Goal: Download file/media

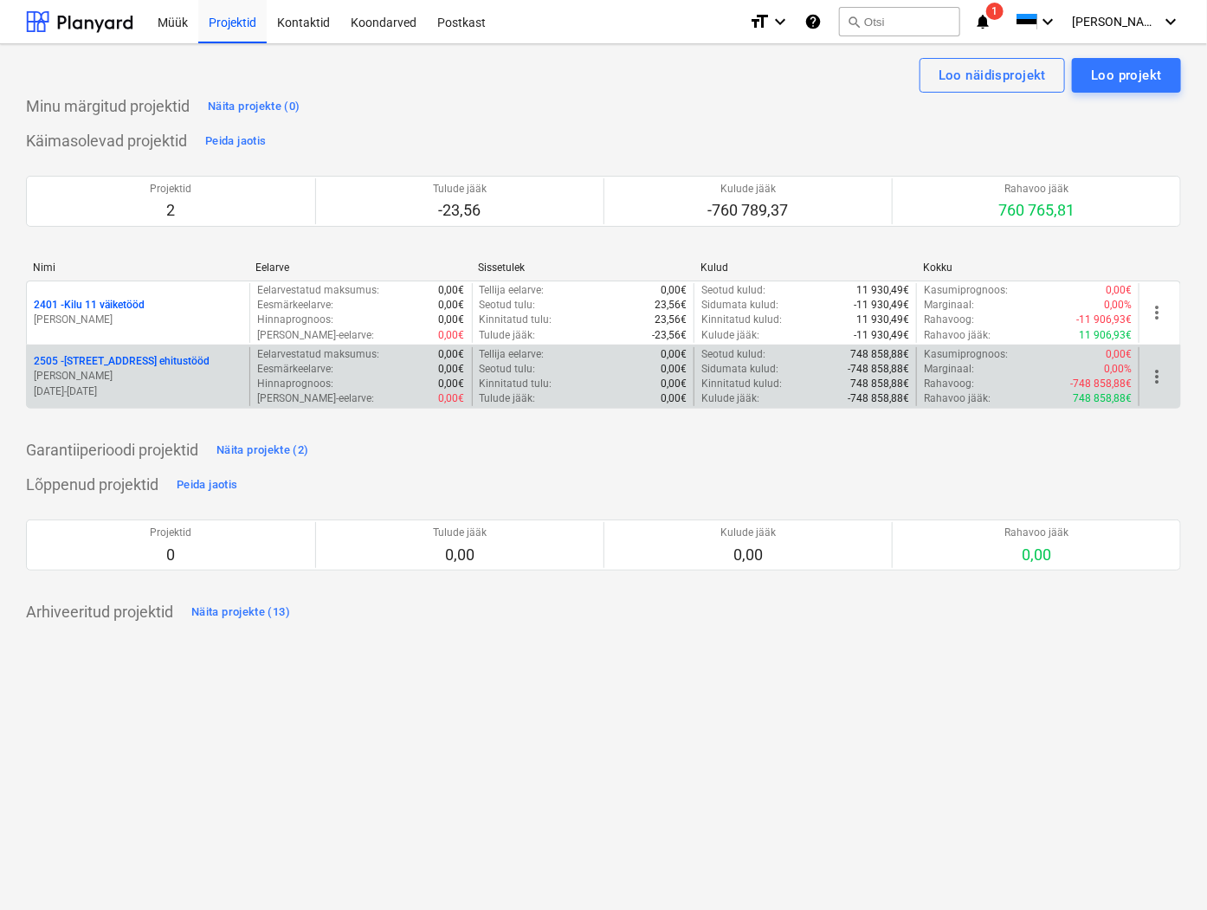
click at [87, 368] on p "2505 - [STREET_ADDRESS] ehitustööd" at bounding box center [122, 361] width 176 height 15
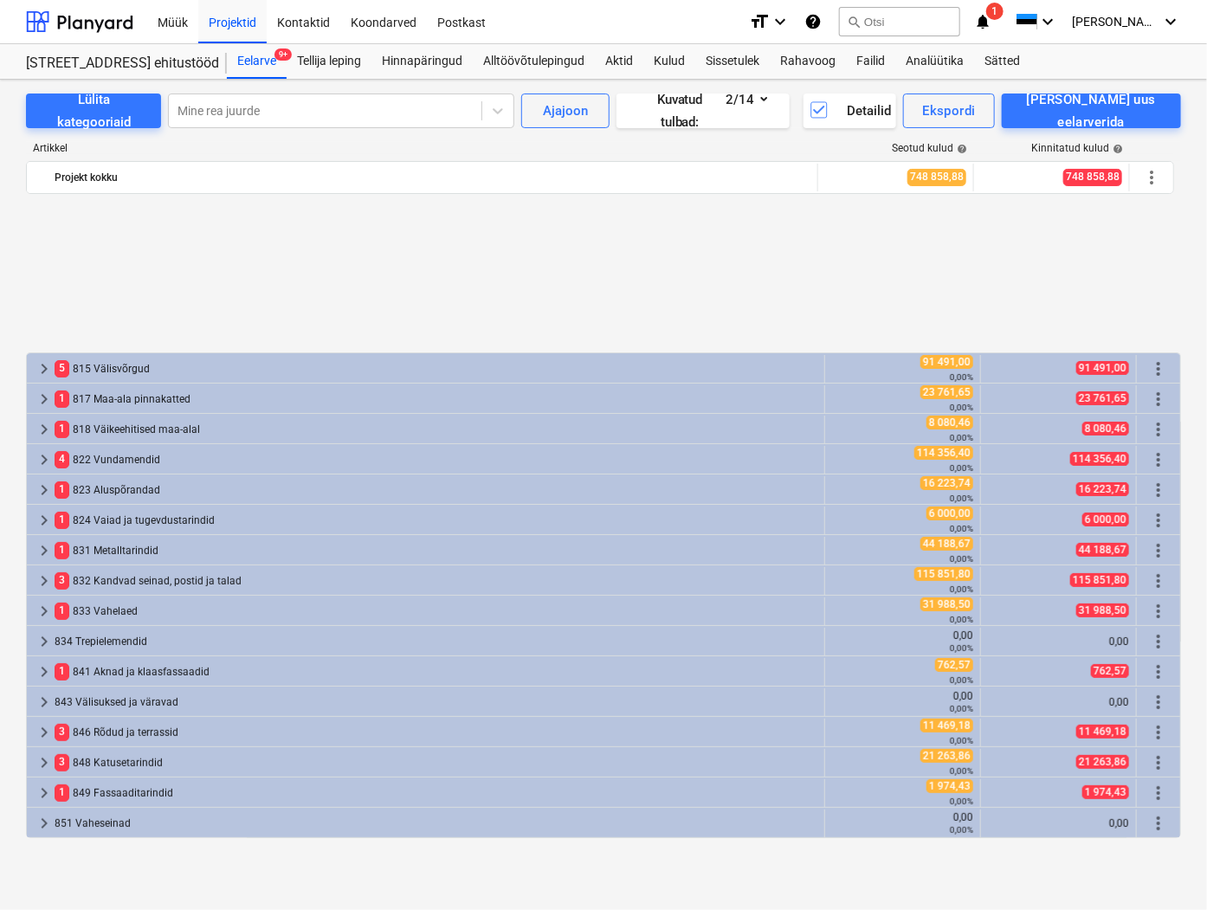
scroll to position [769, 0]
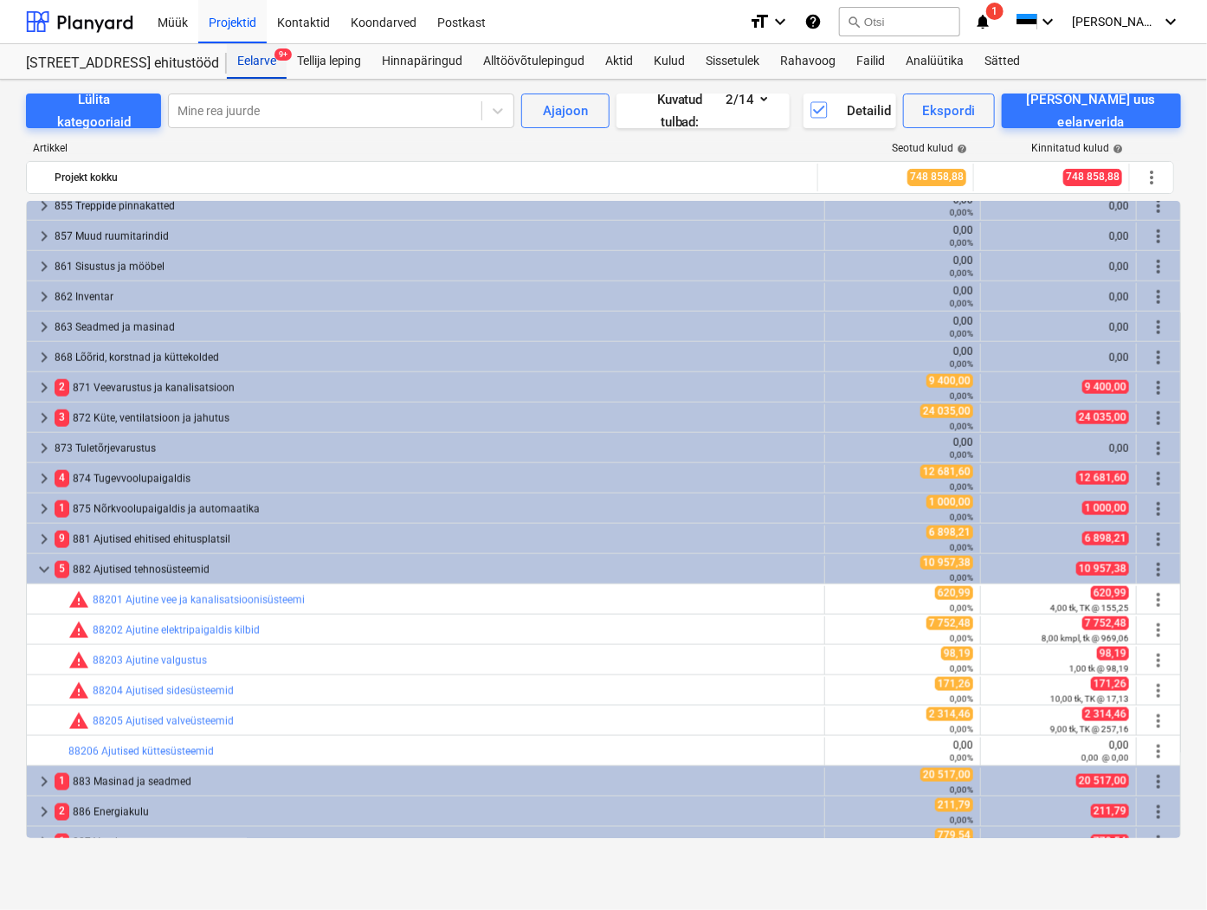
click at [254, 65] on div "Eelarve 9+" at bounding box center [257, 61] width 60 height 35
click at [255, 65] on div "Eelarve 9+" at bounding box center [257, 61] width 60 height 35
click at [975, 113] on div "Ekspordi" at bounding box center [948, 111] width 53 height 23
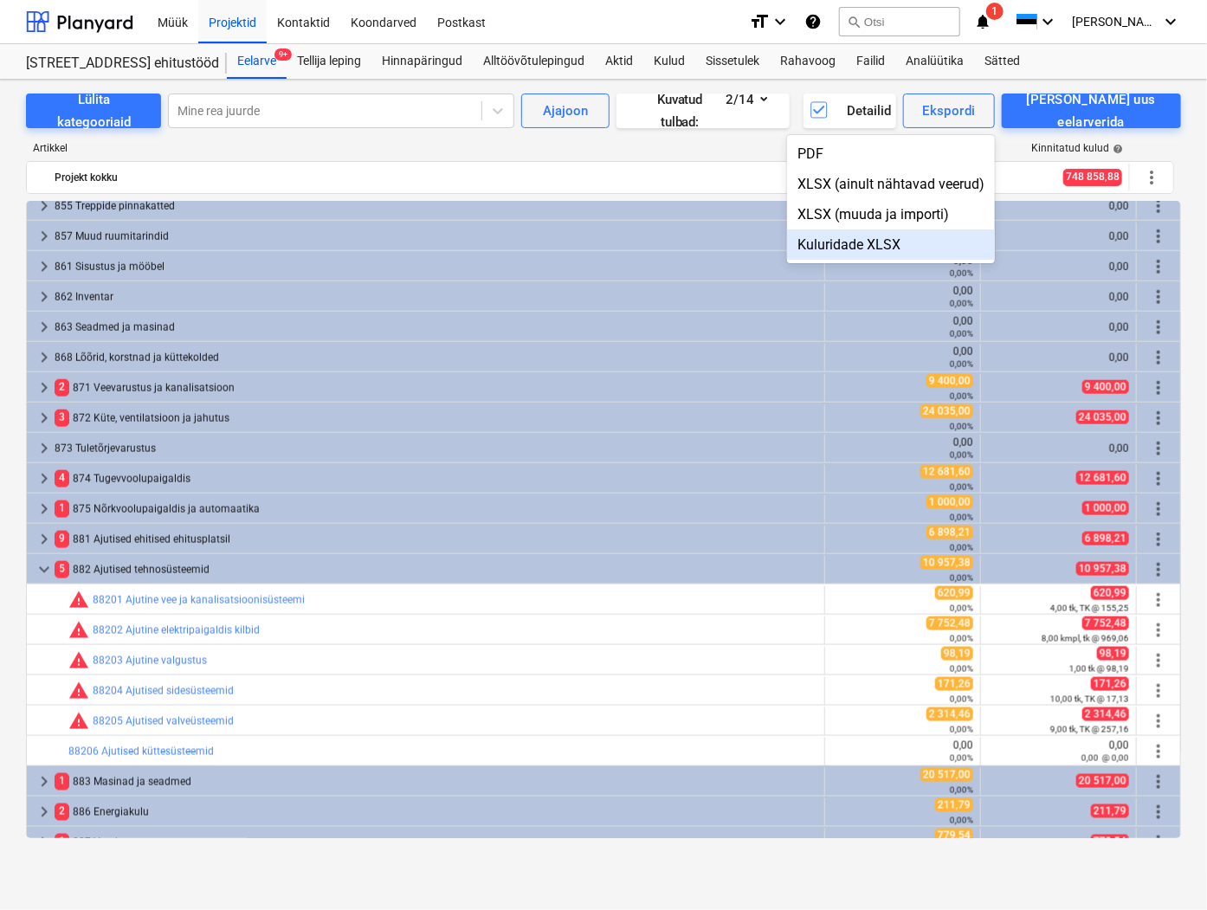
click at [877, 248] on div "Kuluridade XLSX" at bounding box center [891, 244] width 208 height 30
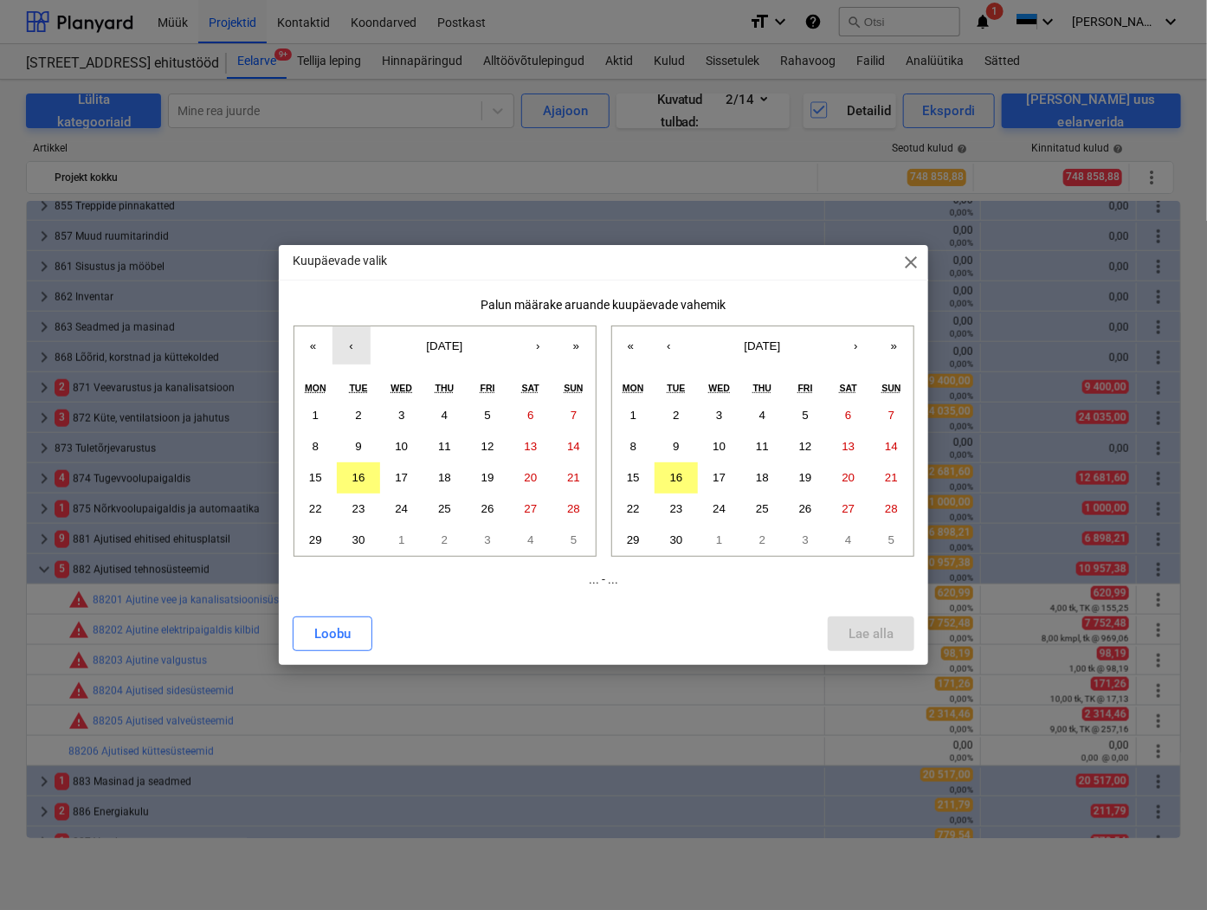
click at [353, 345] on button "‹" at bounding box center [351, 345] width 38 height 38
click at [487, 416] on abbr "1" at bounding box center [487, 415] width 6 height 13
click at [571, 538] on abbr "31" at bounding box center [573, 539] width 13 height 13
click at [489, 414] on abbr "1" at bounding box center [487, 415] width 6 height 13
click at [580, 538] on abbr "31" at bounding box center [573, 539] width 13 height 13
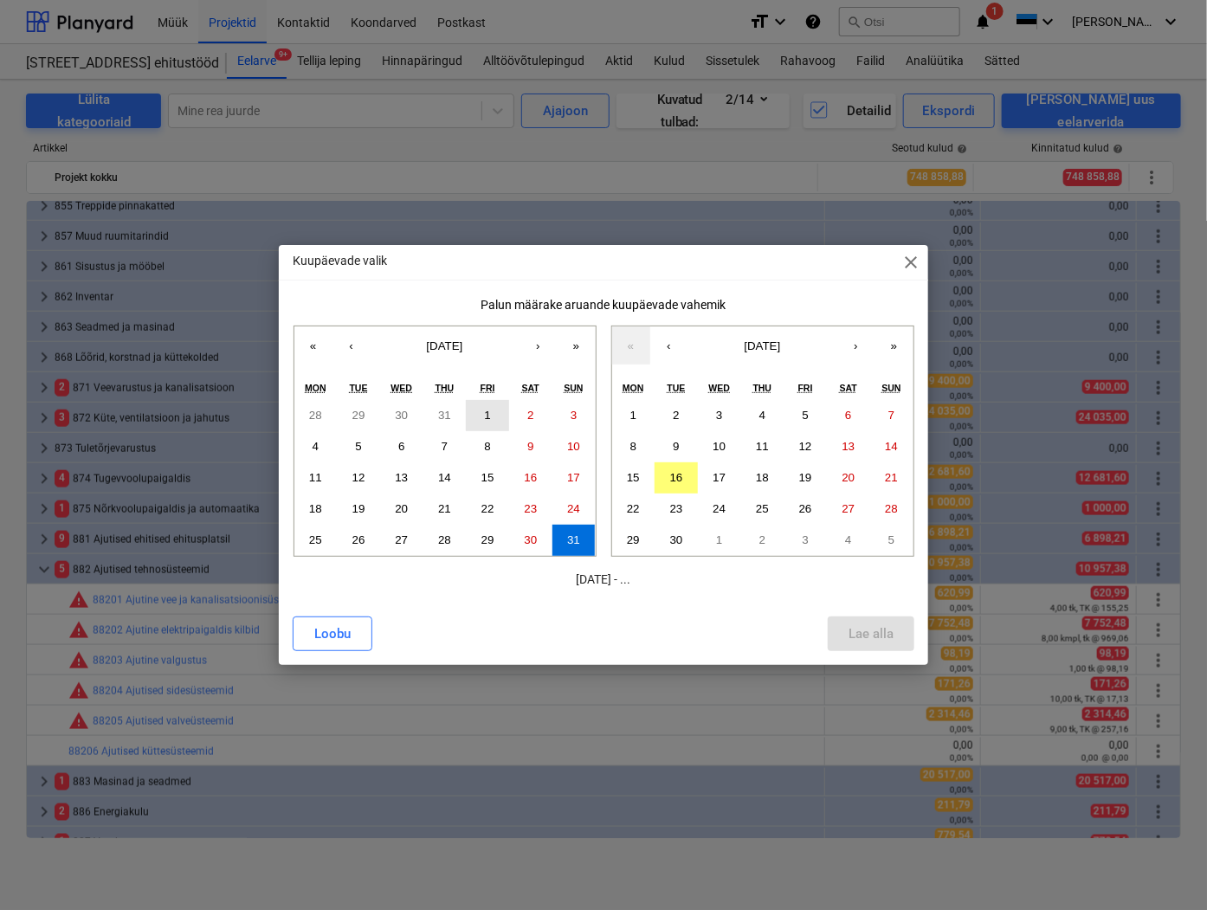
click at [490, 416] on abbr "1" at bounding box center [487, 415] width 6 height 13
click at [670, 342] on button "‹" at bounding box center [669, 345] width 38 height 38
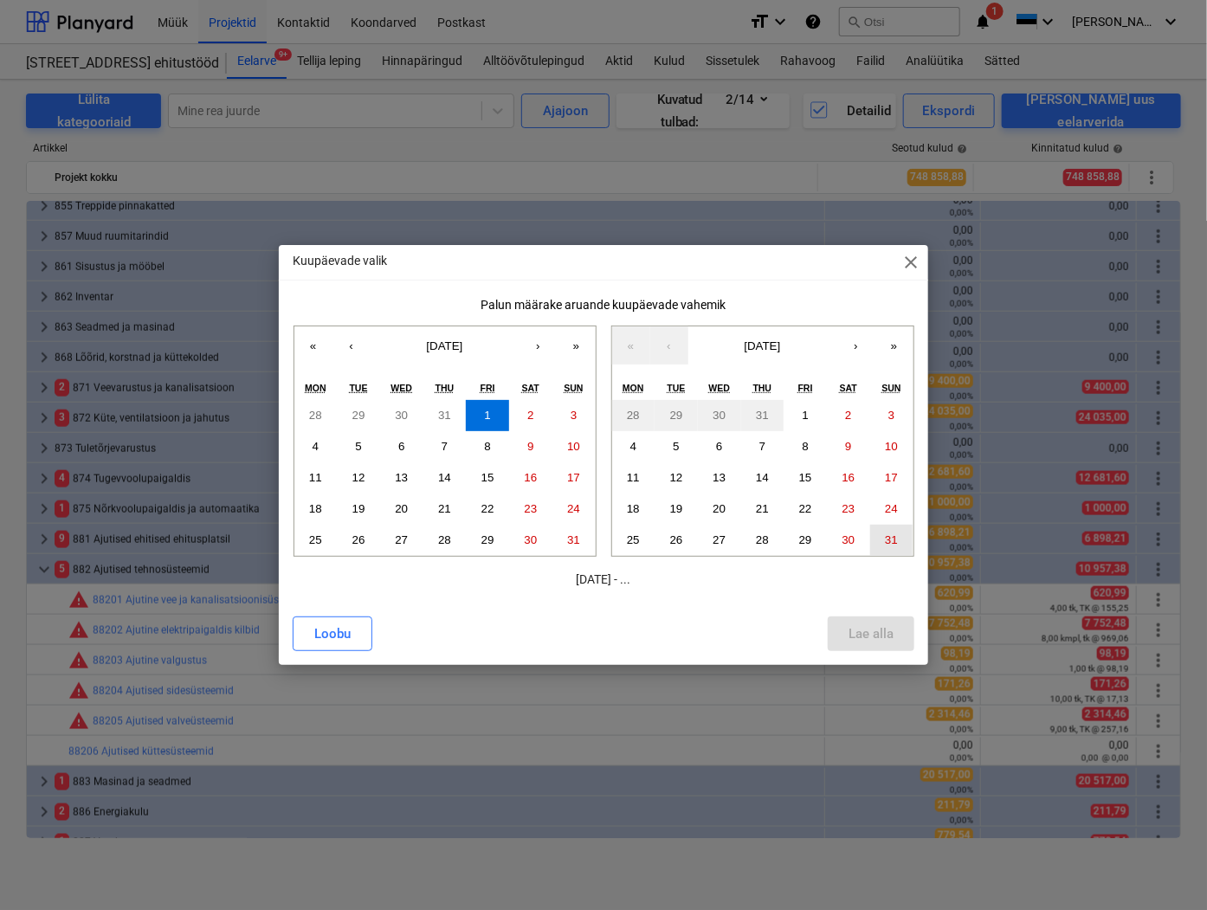
click at [890, 540] on abbr "31" at bounding box center [891, 539] width 13 height 13
click at [878, 637] on div "Lae alla" at bounding box center [871, 634] width 45 height 23
